Goal: Task Accomplishment & Management: Manage account settings

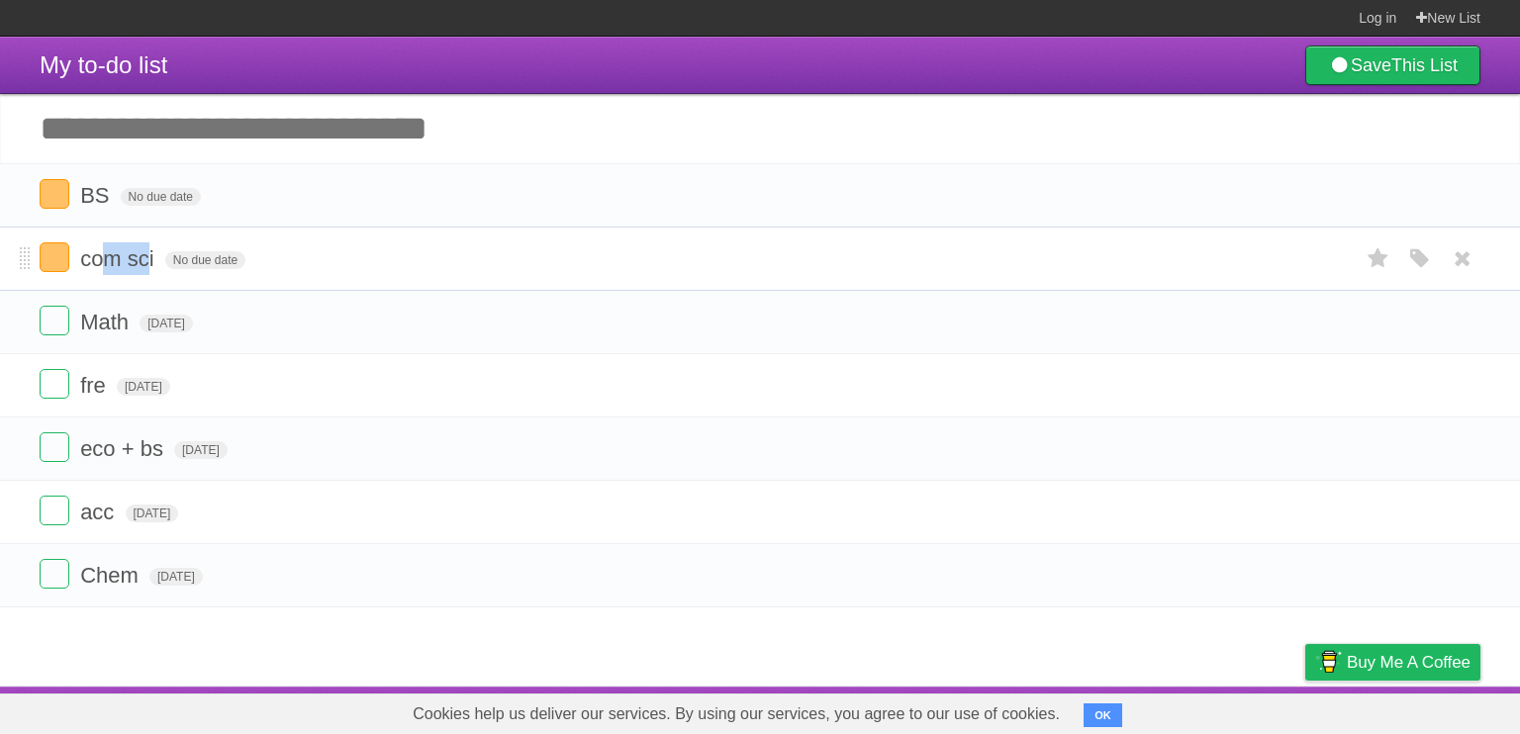
drag, startPoint x: 107, startPoint y: 268, endPoint x: 144, endPoint y: 272, distance: 37.8
click at [144, 272] on form "com sci No due date White Red Blue Green Purple Orange" at bounding box center [760, 258] width 1440 height 33
drag, startPoint x: 82, startPoint y: 193, endPoint x: 153, endPoint y: 253, distance: 93.4
click at [153, 253] on ul "BS No due date White Red Blue Green Purple Orange com sci No due date White Red…" at bounding box center [760, 385] width 1520 height 444
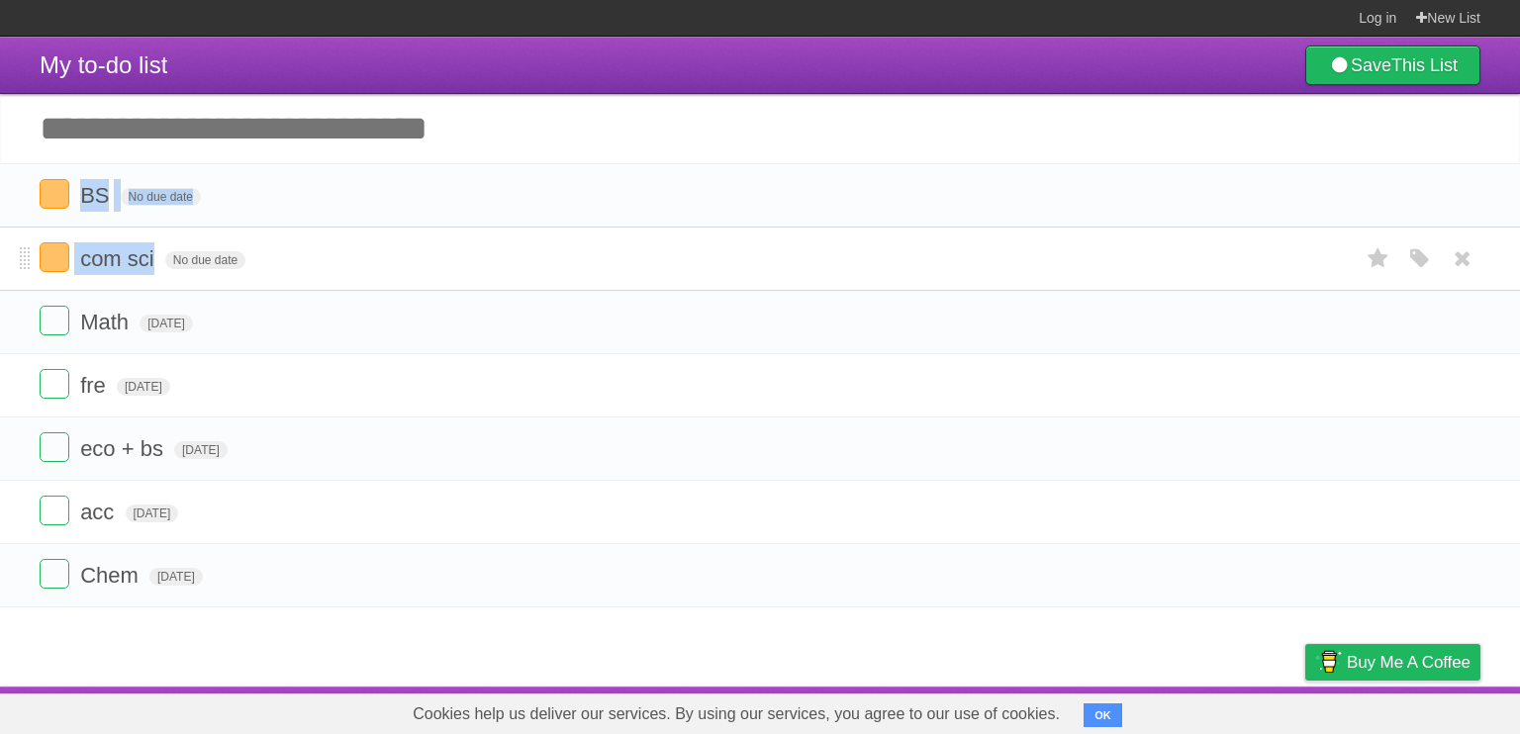
click at [135, 256] on span "com sci" at bounding box center [119, 258] width 79 height 25
click at [434, 252] on form "com sci No due date White Red Blue Green Purple Orange" at bounding box center [760, 258] width 1440 height 33
click at [187, 201] on span "No due date" at bounding box center [161, 197] width 80 height 18
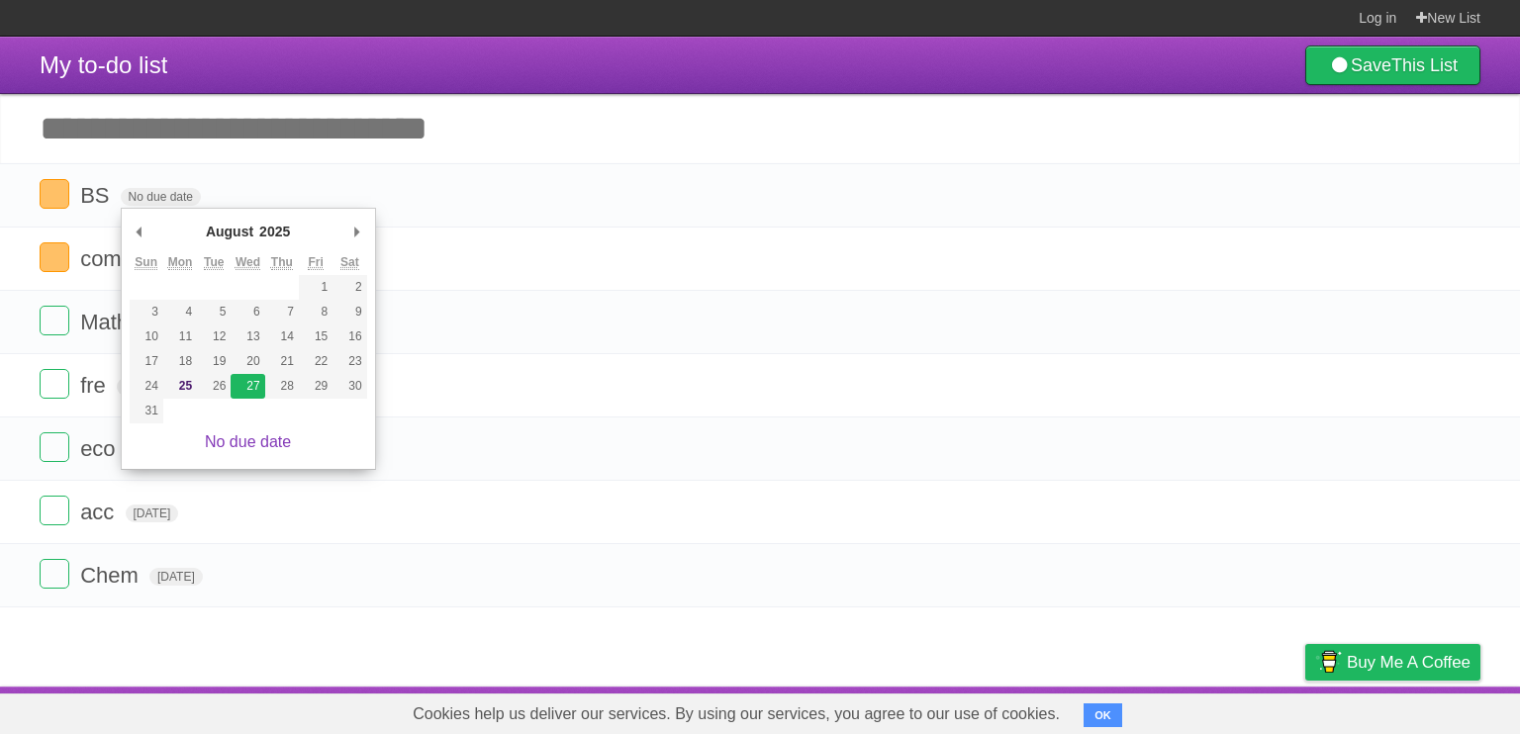
type span "[DATE]"
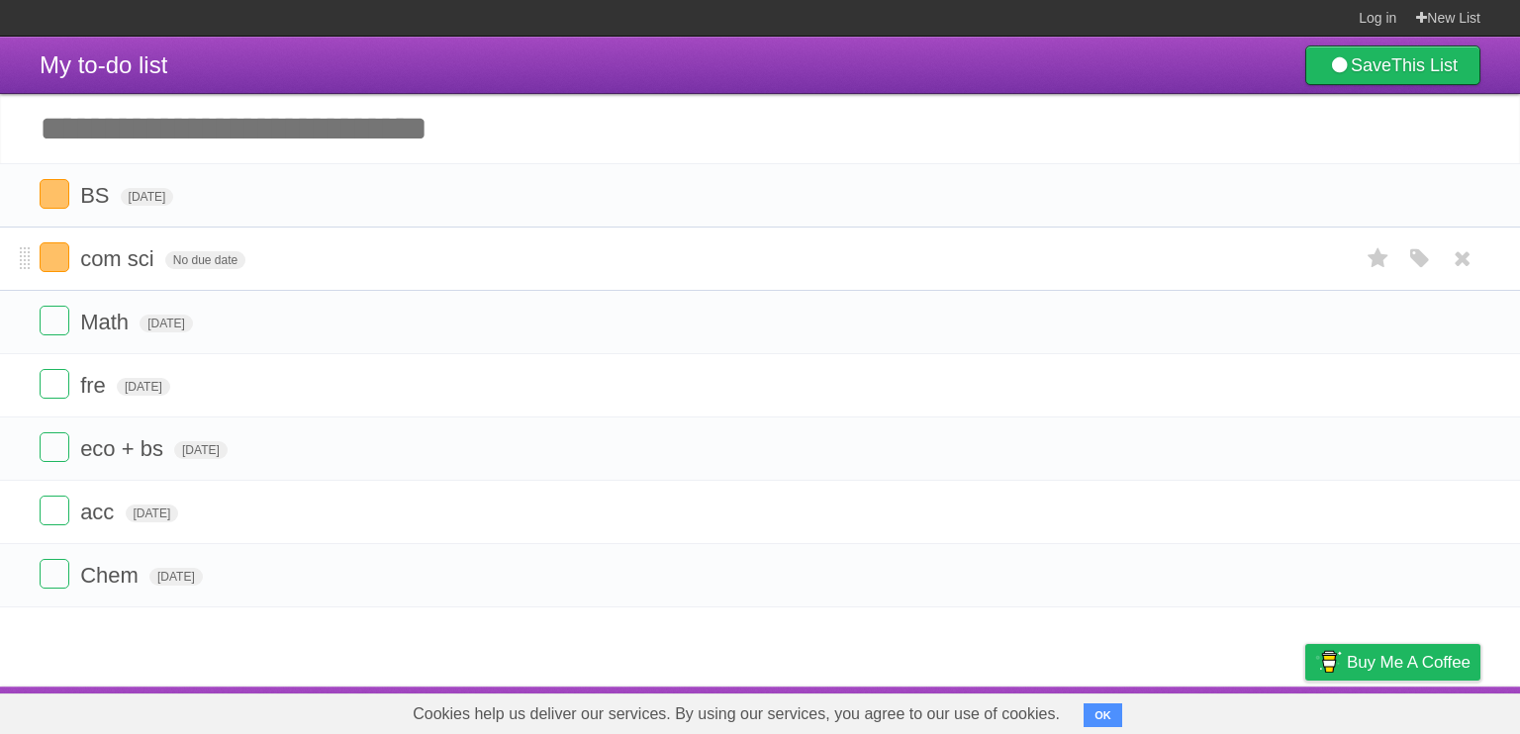
click at [224, 249] on form "com sci No due date White Red Blue Green Purple Orange" at bounding box center [760, 258] width 1440 height 33
click at [219, 256] on span "No due date" at bounding box center [205, 260] width 80 height 18
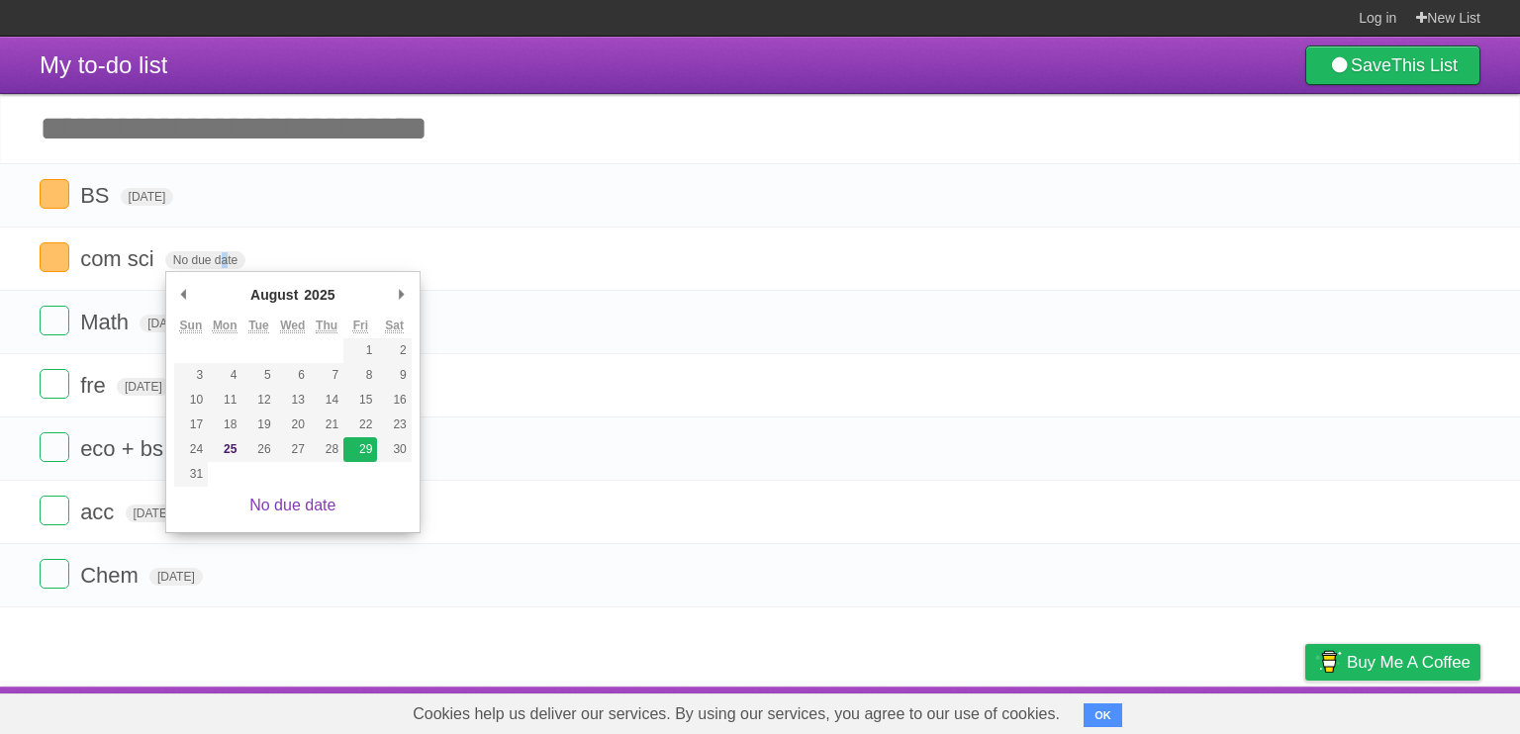
type span "[DATE]"
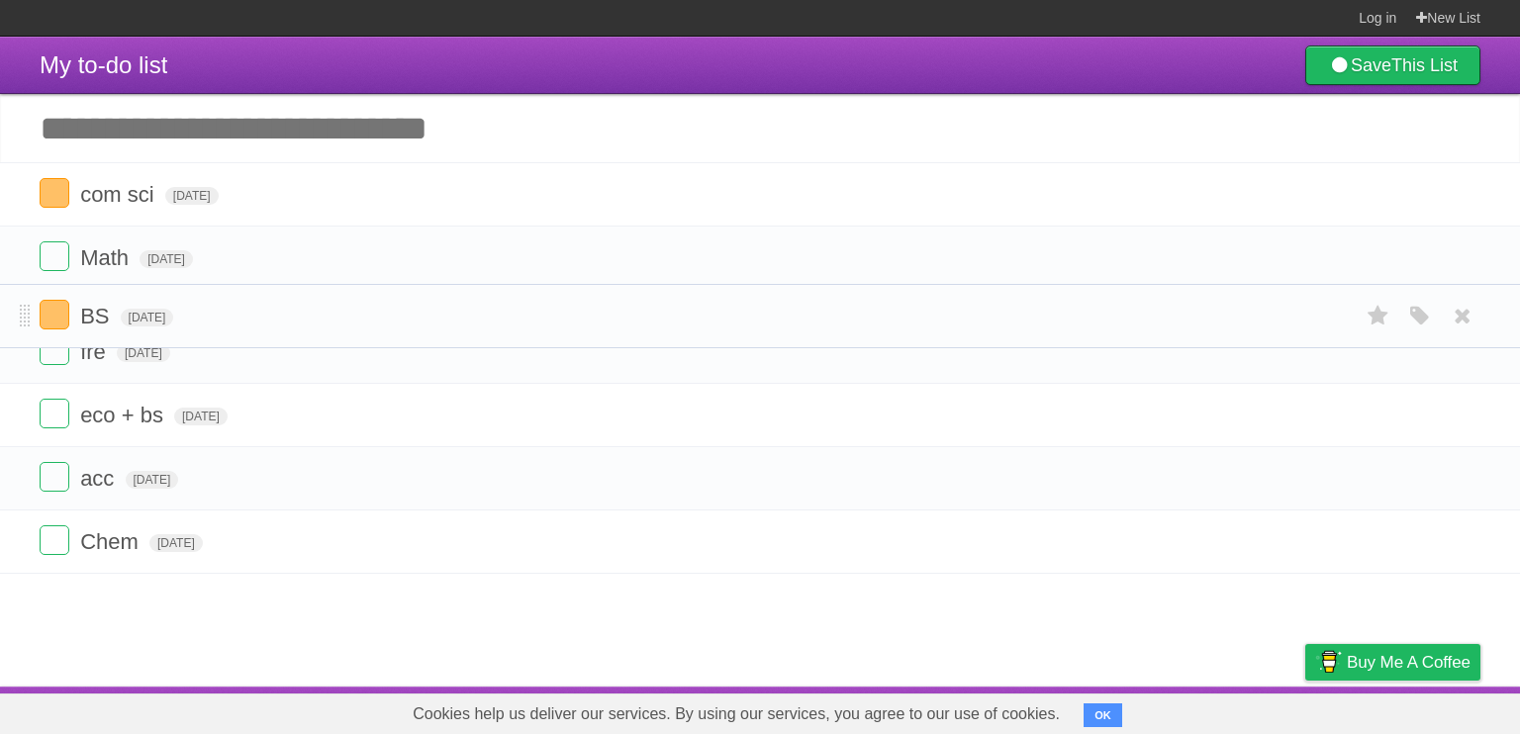
drag, startPoint x: 28, startPoint y: 201, endPoint x: 15, endPoint y: 320, distance: 119.4
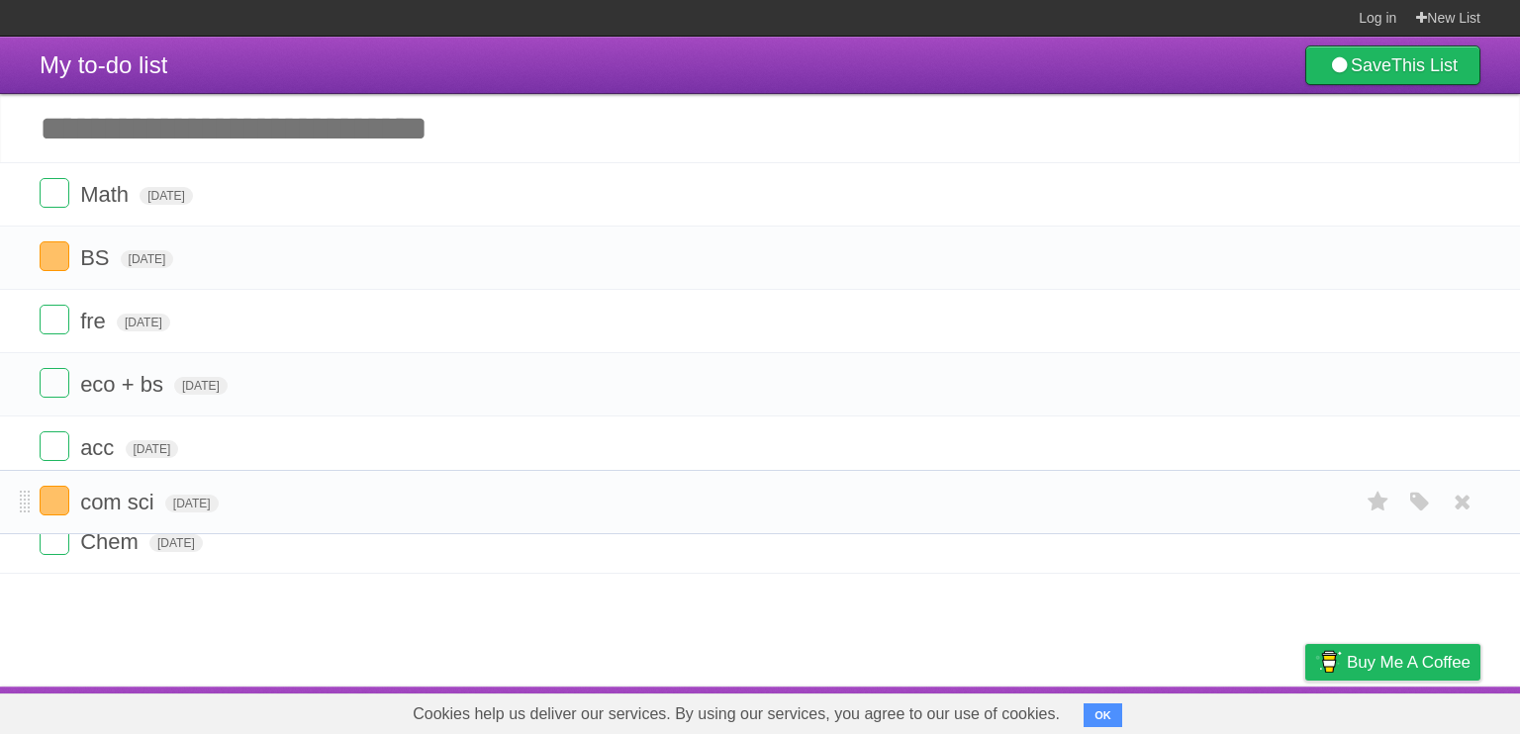
drag, startPoint x: 29, startPoint y: 209, endPoint x: 0, endPoint y: 509, distance: 302.1
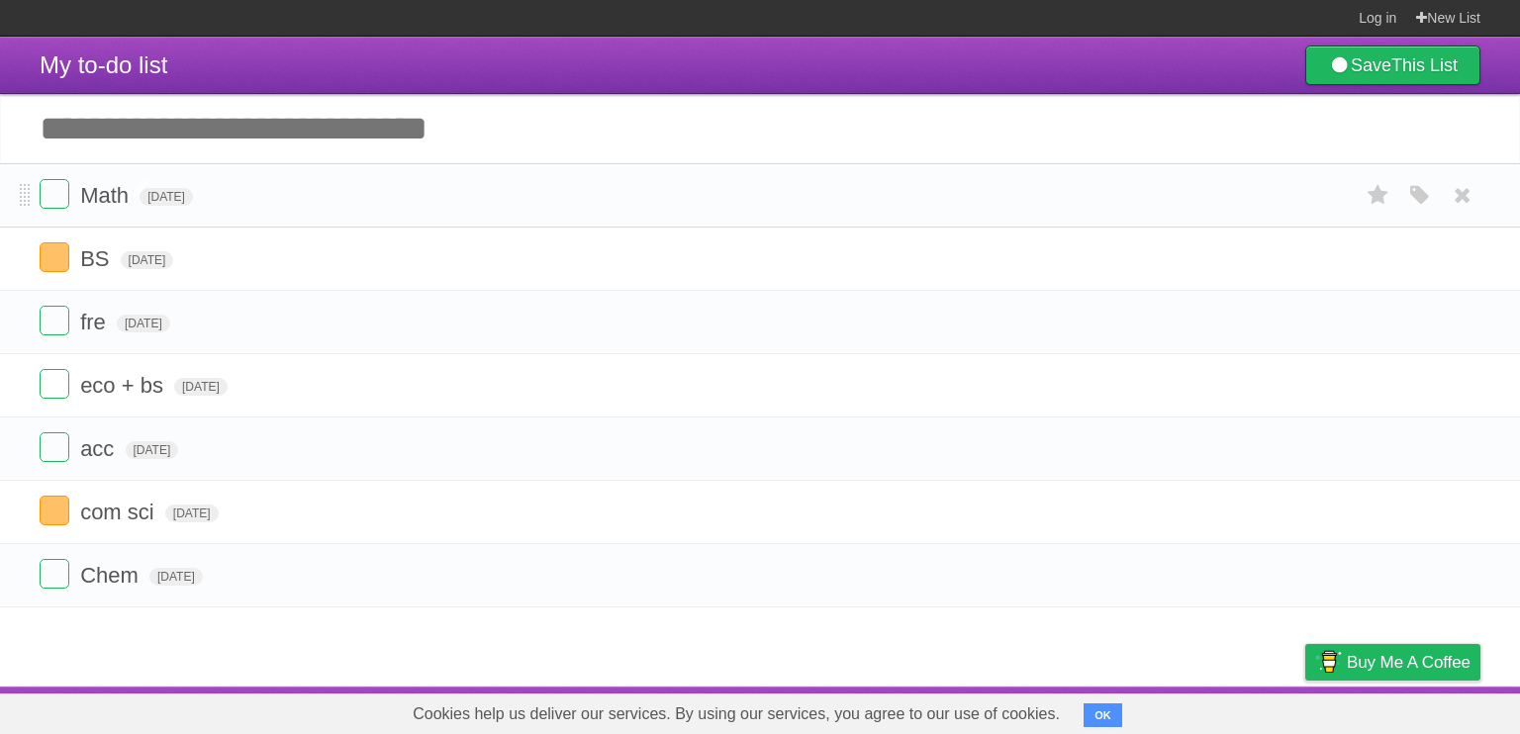
click at [107, 200] on span "Math" at bounding box center [106, 195] width 53 height 25
click at [544, 153] on input "Add another task" at bounding box center [760, 128] width 1520 height 69
type input "*******"
click input "*********" at bounding box center [0, 0] width 0 height 0
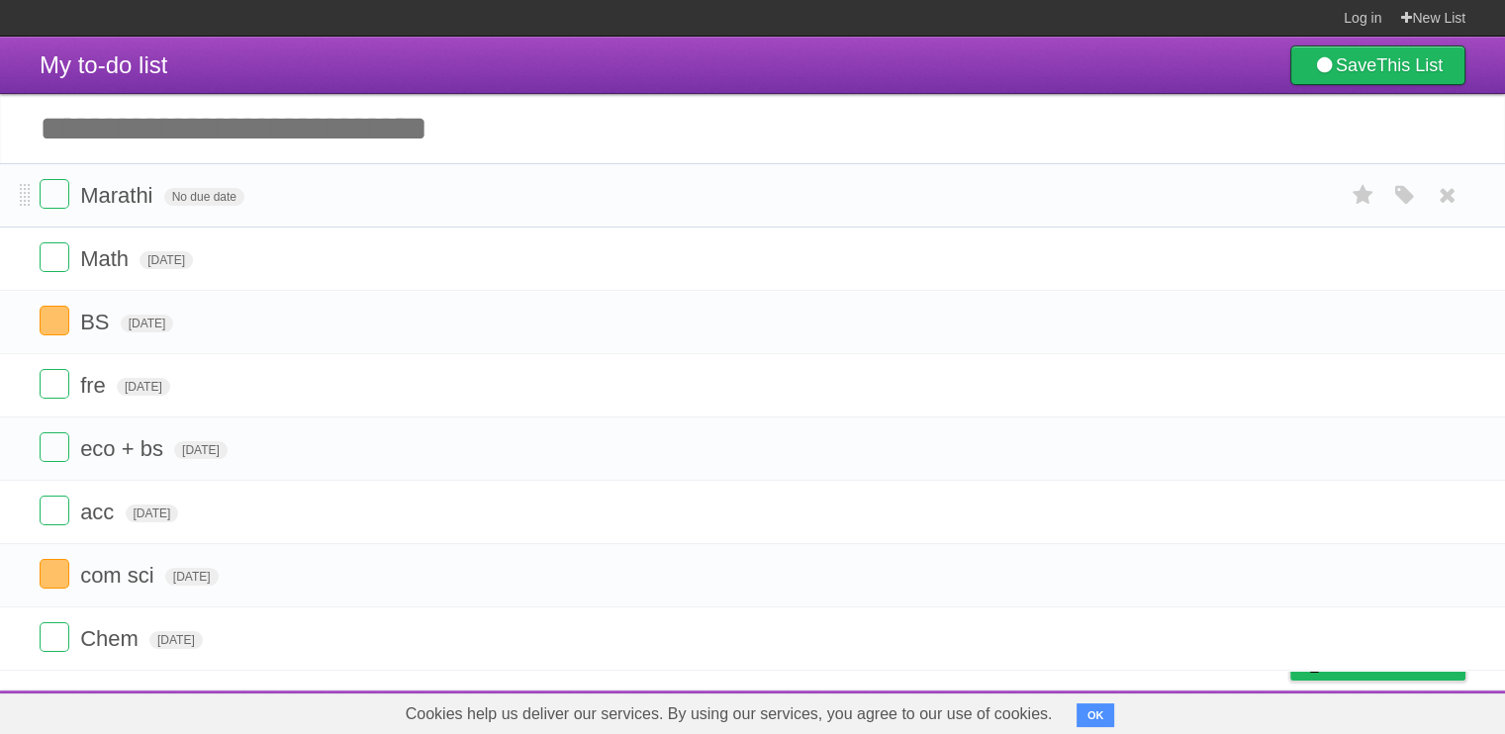
click at [1400, 184] on div "White Red Blue Green Purple Orange" at bounding box center [1405, 195] width 38 height 33
click at [1397, 197] on icon "button" at bounding box center [1405, 196] width 28 height 26
click at [1313, 201] on label "Orange" at bounding box center [1319, 195] width 22 height 22
click at [211, 198] on span "No due date" at bounding box center [204, 197] width 80 height 18
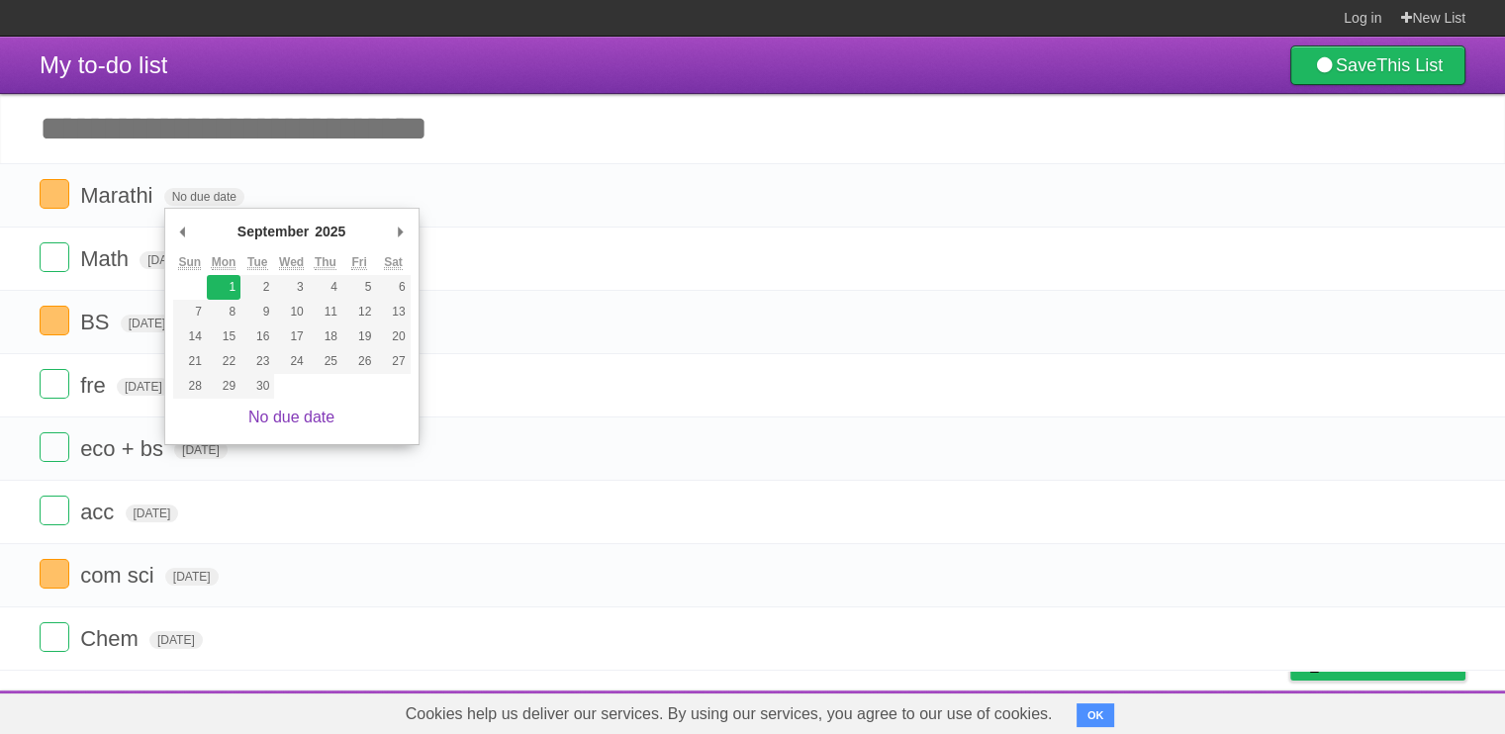
type span "[DATE]"
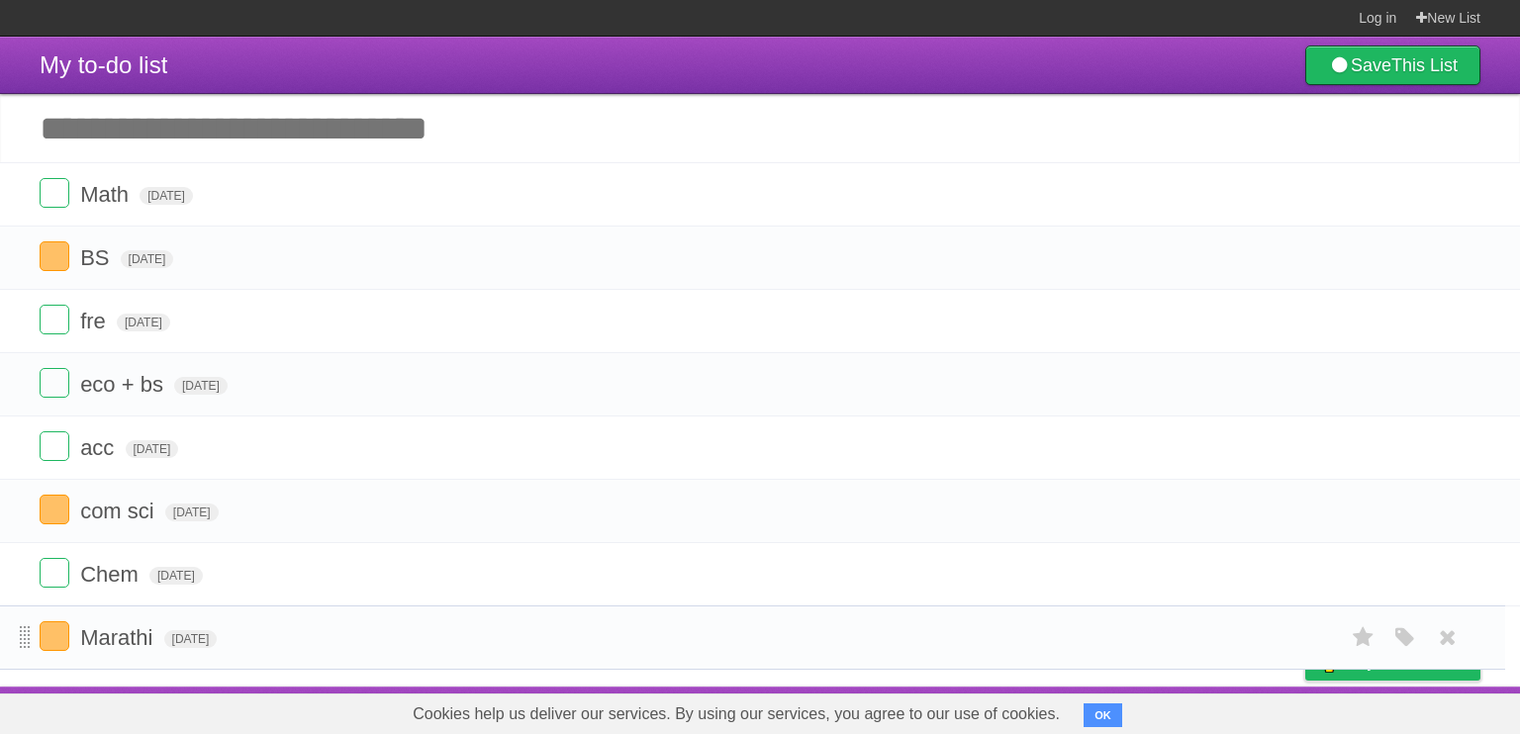
drag, startPoint x: 25, startPoint y: 206, endPoint x: 22, endPoint y: 646, distance: 440.2
